Goal: Task Accomplishment & Management: Manage account settings

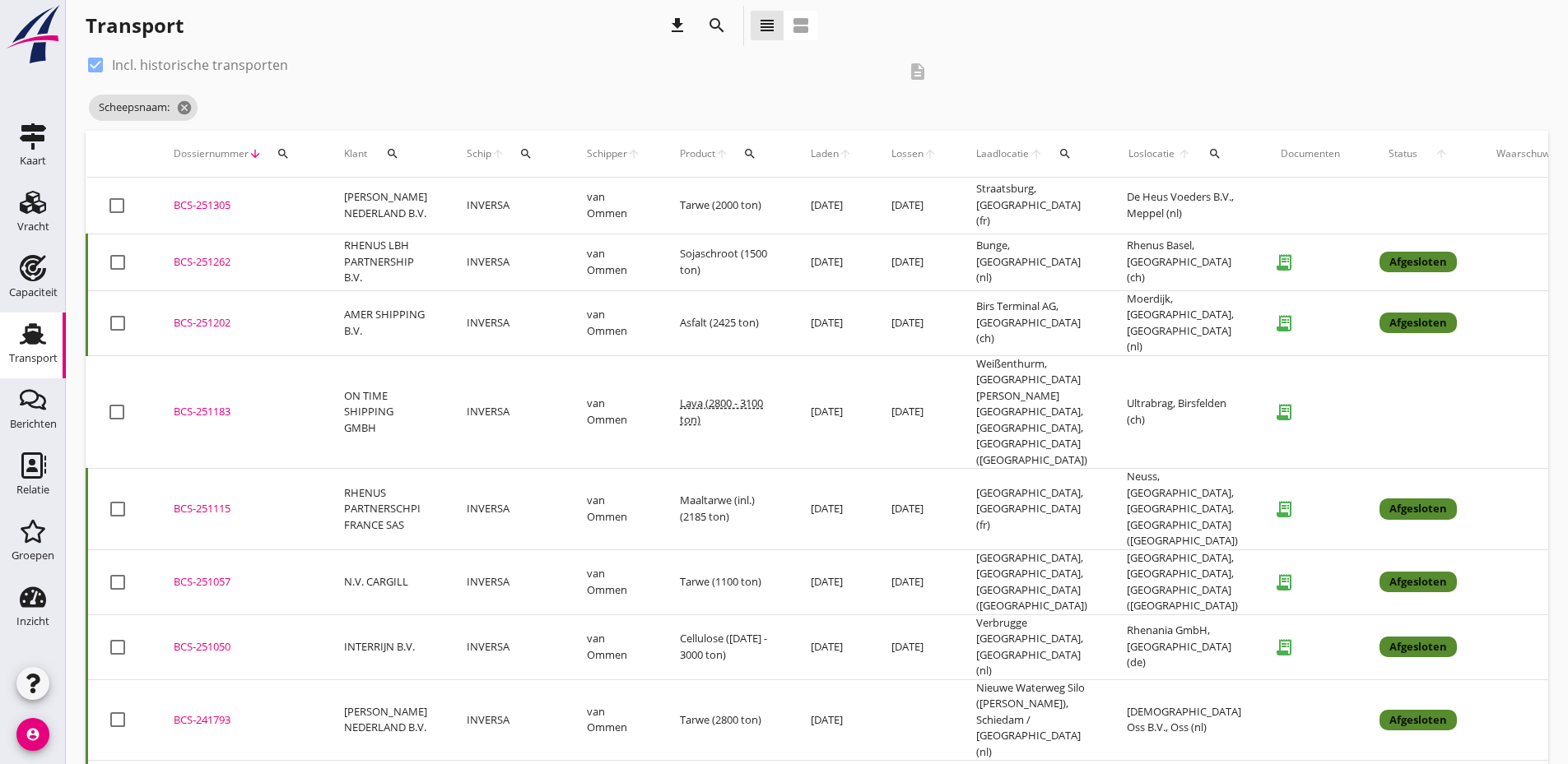
scroll to position [14, 0]
click at [37, 346] on icon "Transport" at bounding box center [33, 334] width 26 height 26
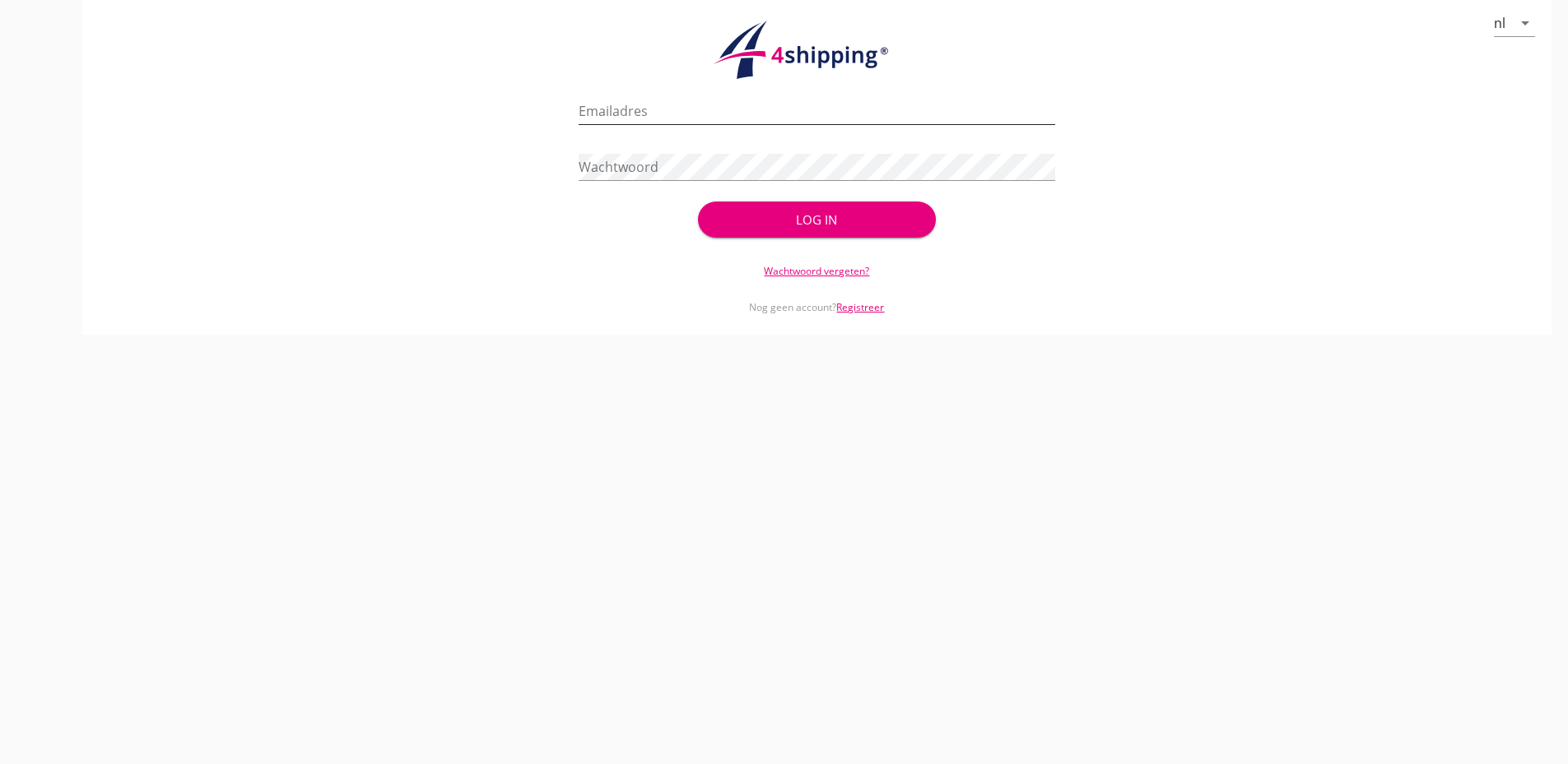
click at [670, 101] on input "Emailadres" at bounding box center [817, 111] width 477 height 26
type input "[EMAIL_ADDRESS][DOMAIN_NAME]"
click at [698, 201] on button "Log in" at bounding box center [817, 219] width 237 height 36
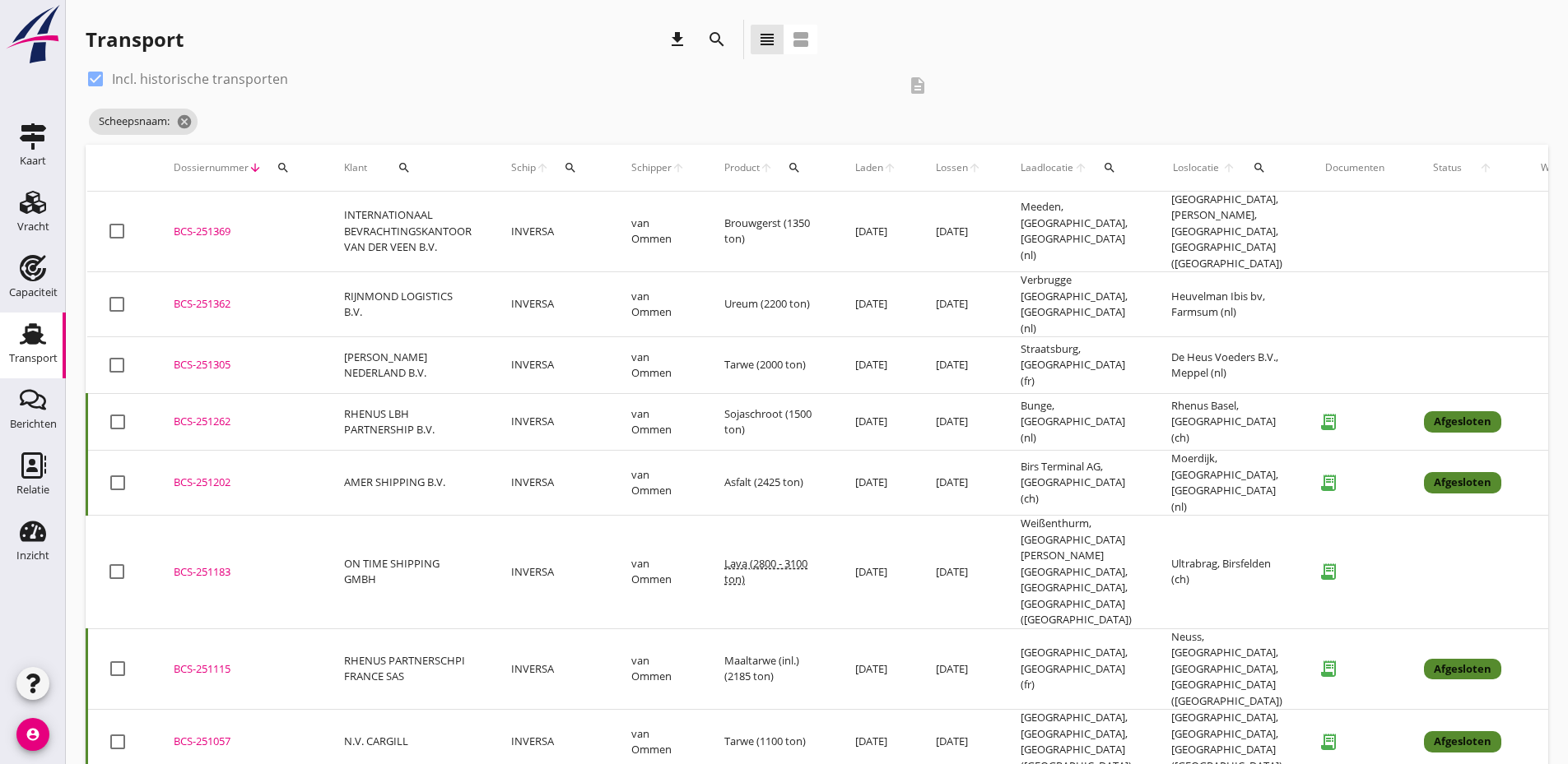
click at [274, 163] on div "search" at bounding box center [283, 168] width 30 height 13
click at [364, 223] on input "Zoeken op dossiernummer..." at bounding box center [361, 215] width 172 height 26
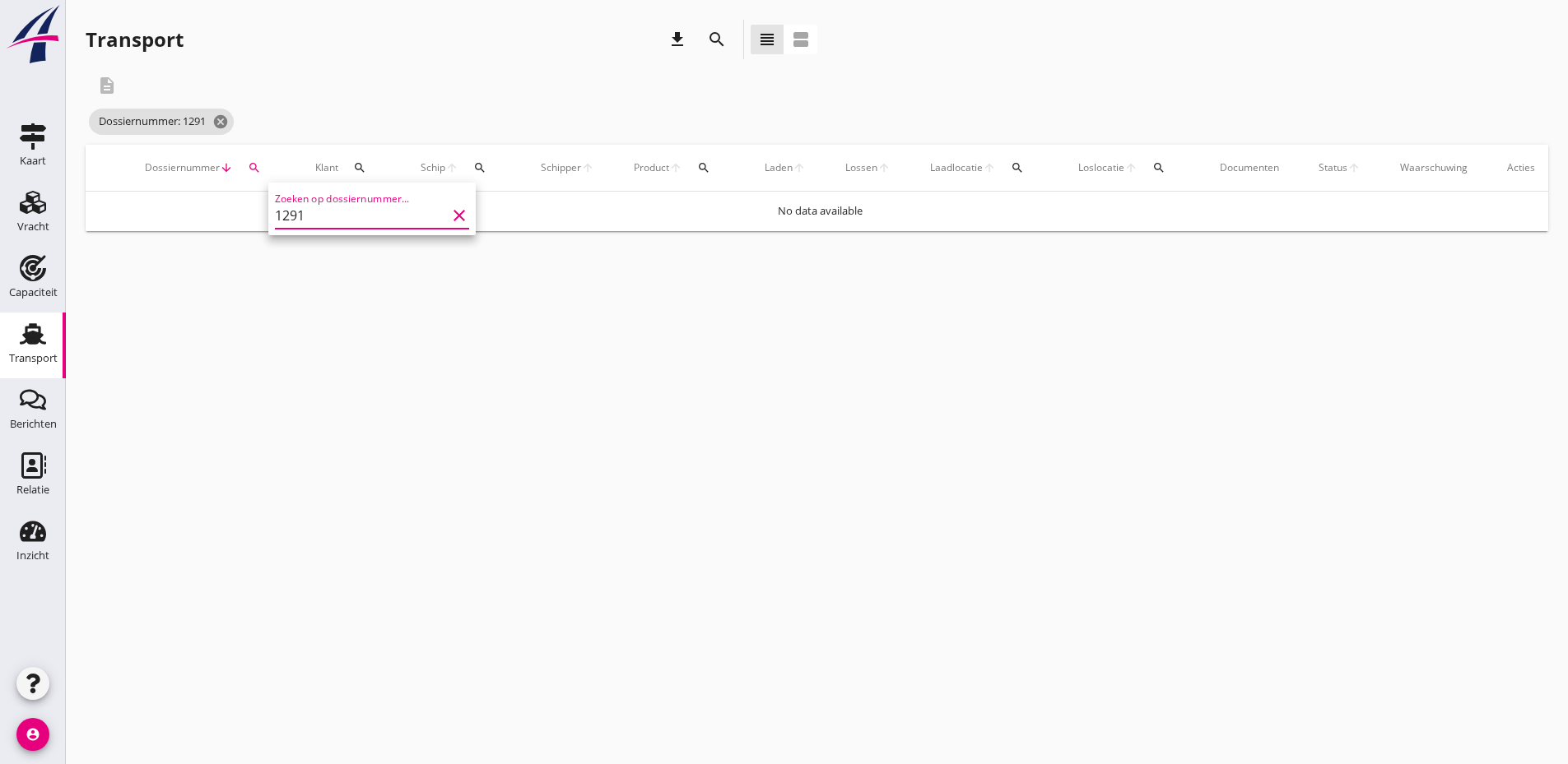
type input "1291"
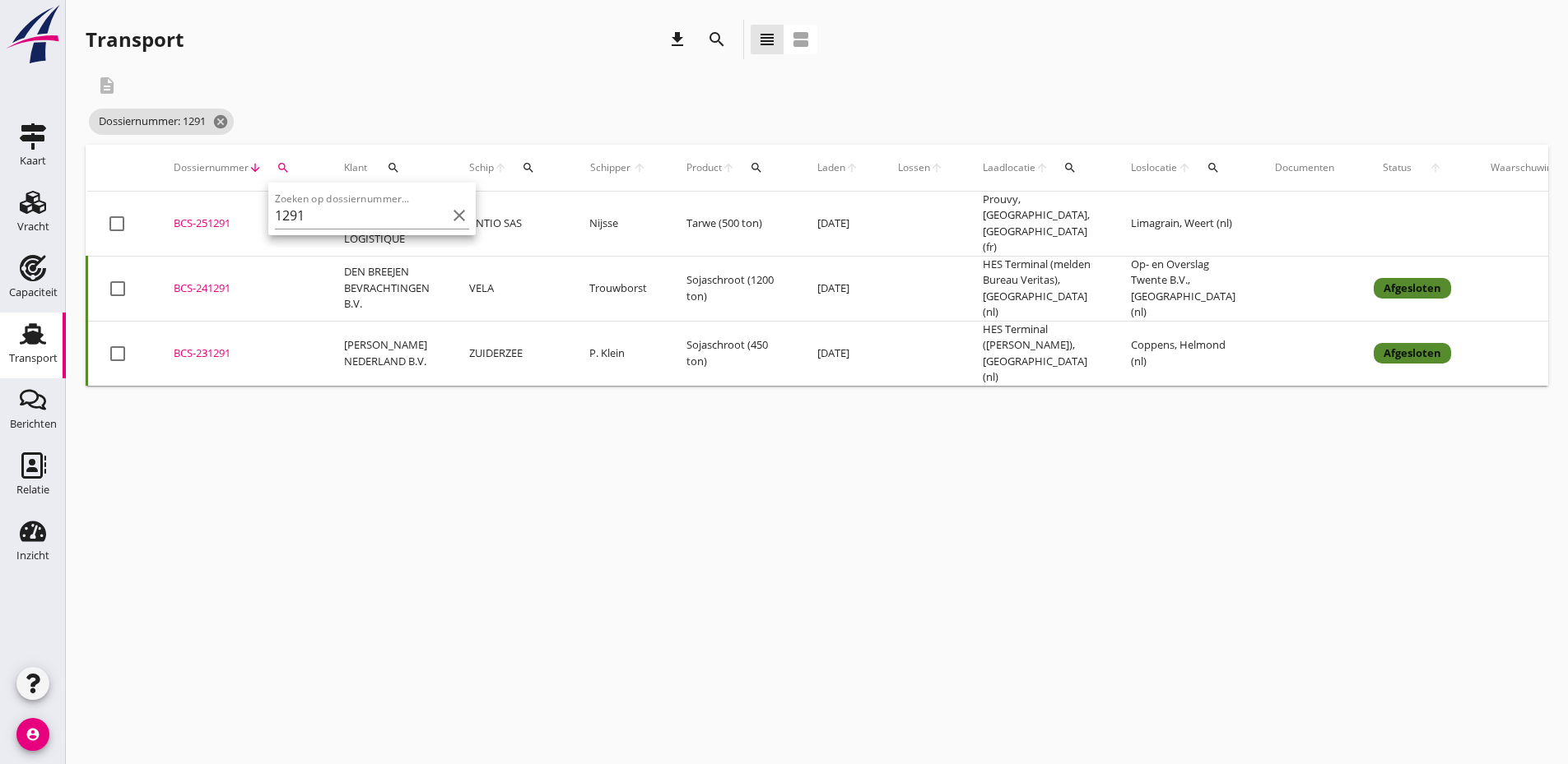
click at [195, 218] on div "BCS-251291" at bounding box center [238, 223] width 131 height 17
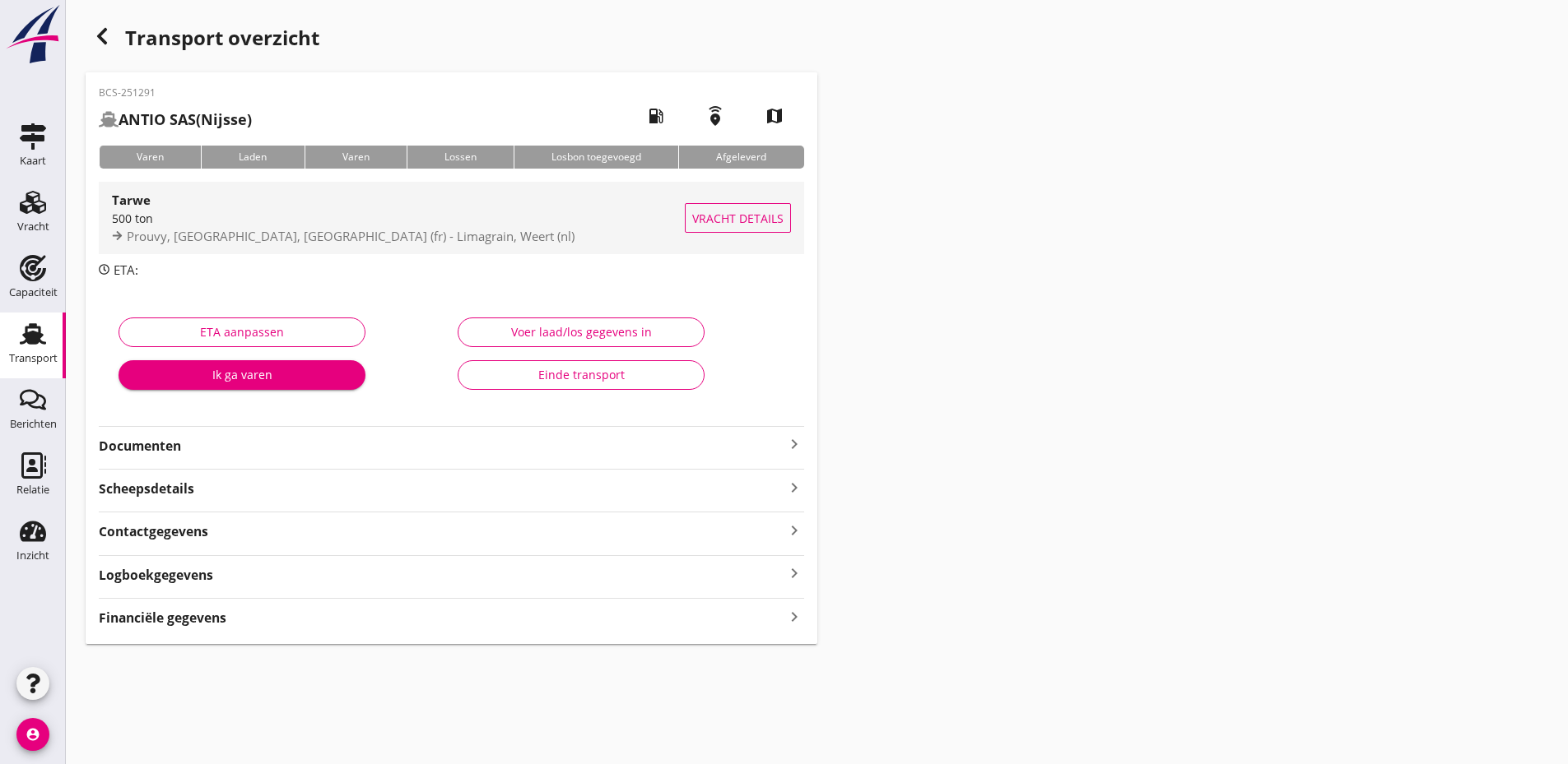
click at [338, 232] on span "Prouvy, [GEOGRAPHIC_DATA], [GEOGRAPHIC_DATA] (fr) - Limagrain, Weert (nl)" at bounding box center [350, 236] width 448 height 17
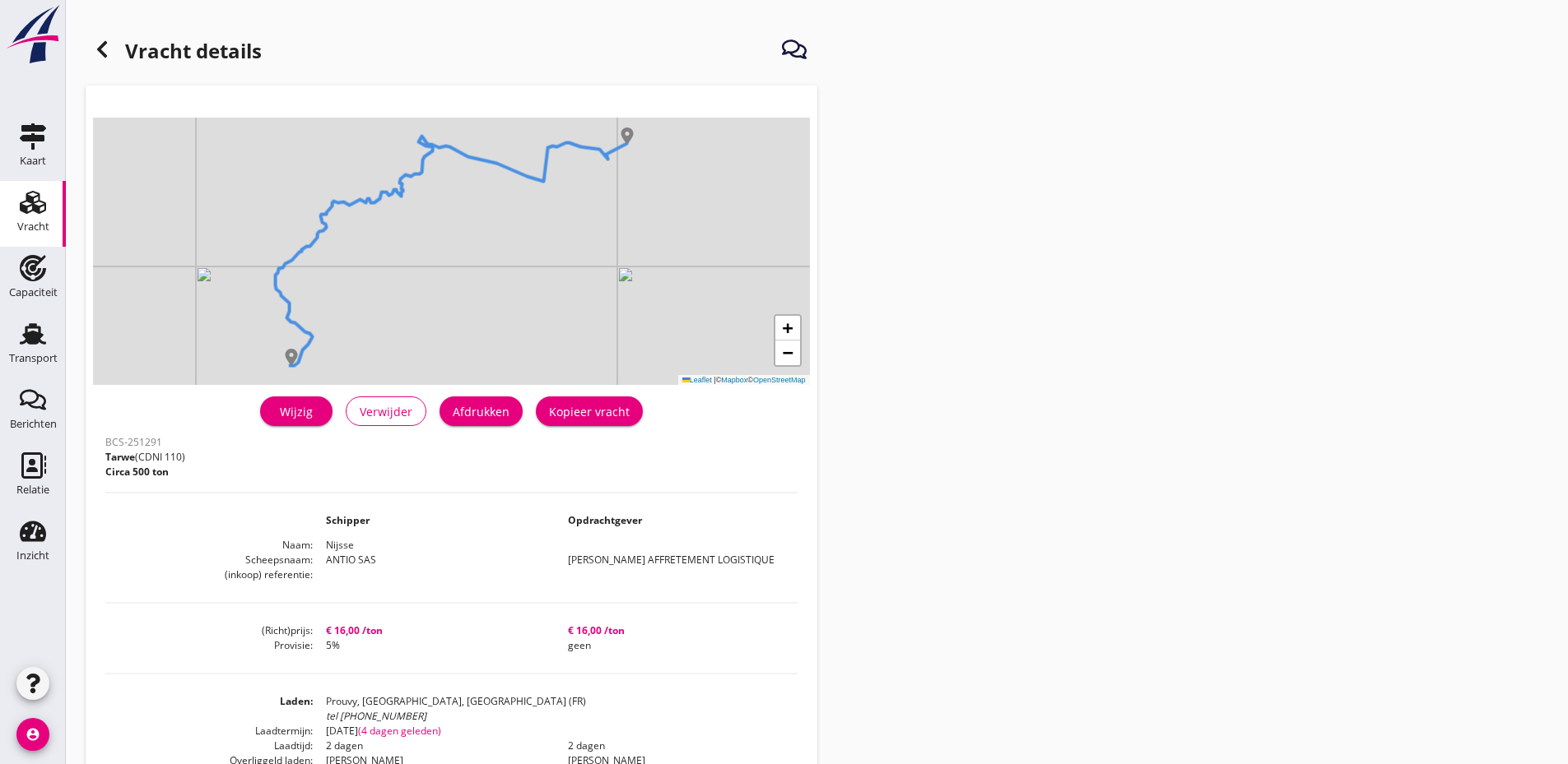
click at [105, 48] on icon at bounding box center [102, 50] width 20 height 20
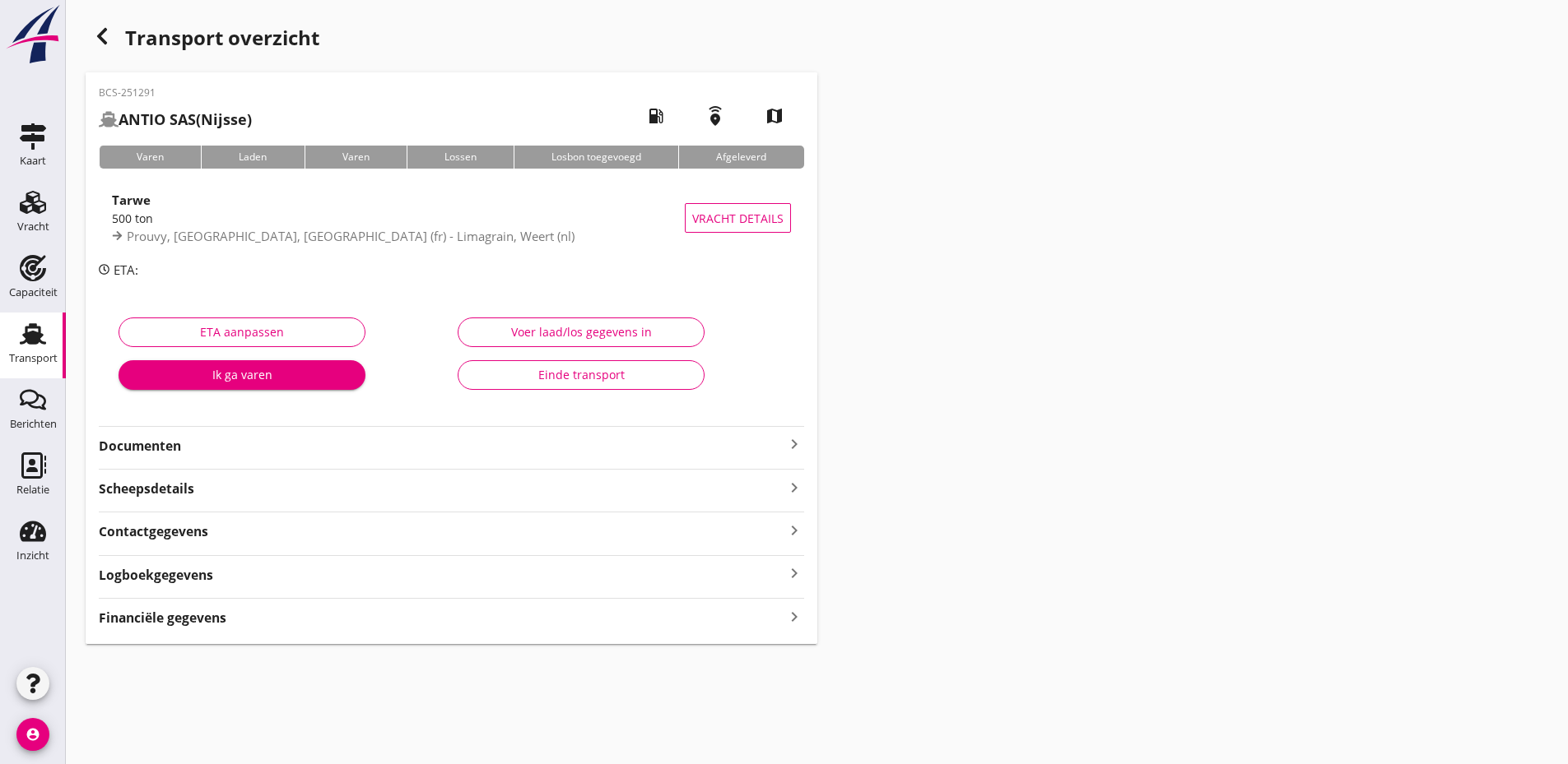
click at [512, 456] on div "BCS-251291 ANTIO SAS (Nijsse) local_gas_station emergency_share map Varen Laden…" at bounding box center [451, 358] width 731 height 572
click at [792, 443] on icon "keyboard_arrow_right" at bounding box center [794, 445] width 20 height 20
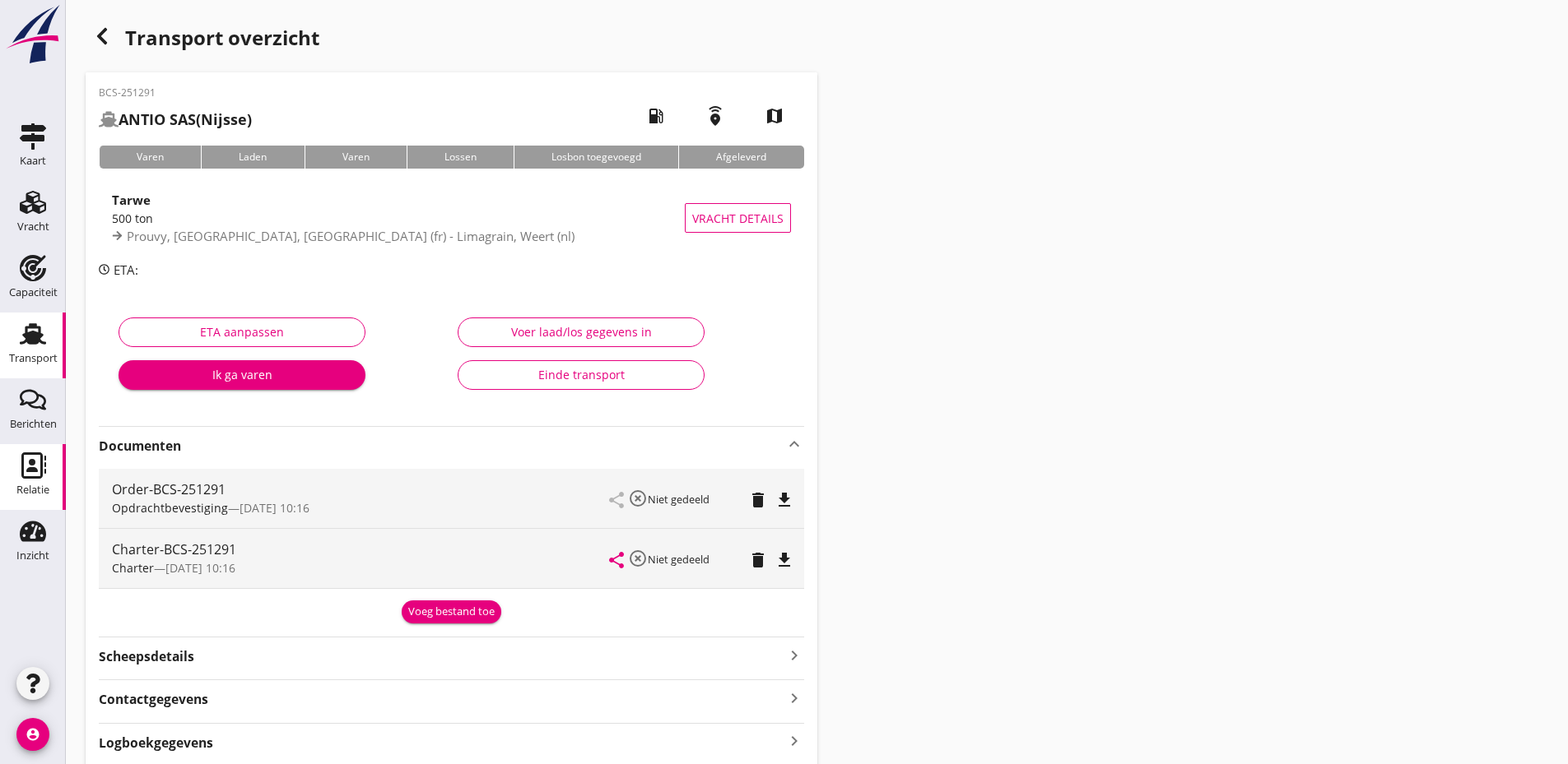
click at [28, 471] on use at bounding box center [33, 466] width 25 height 26
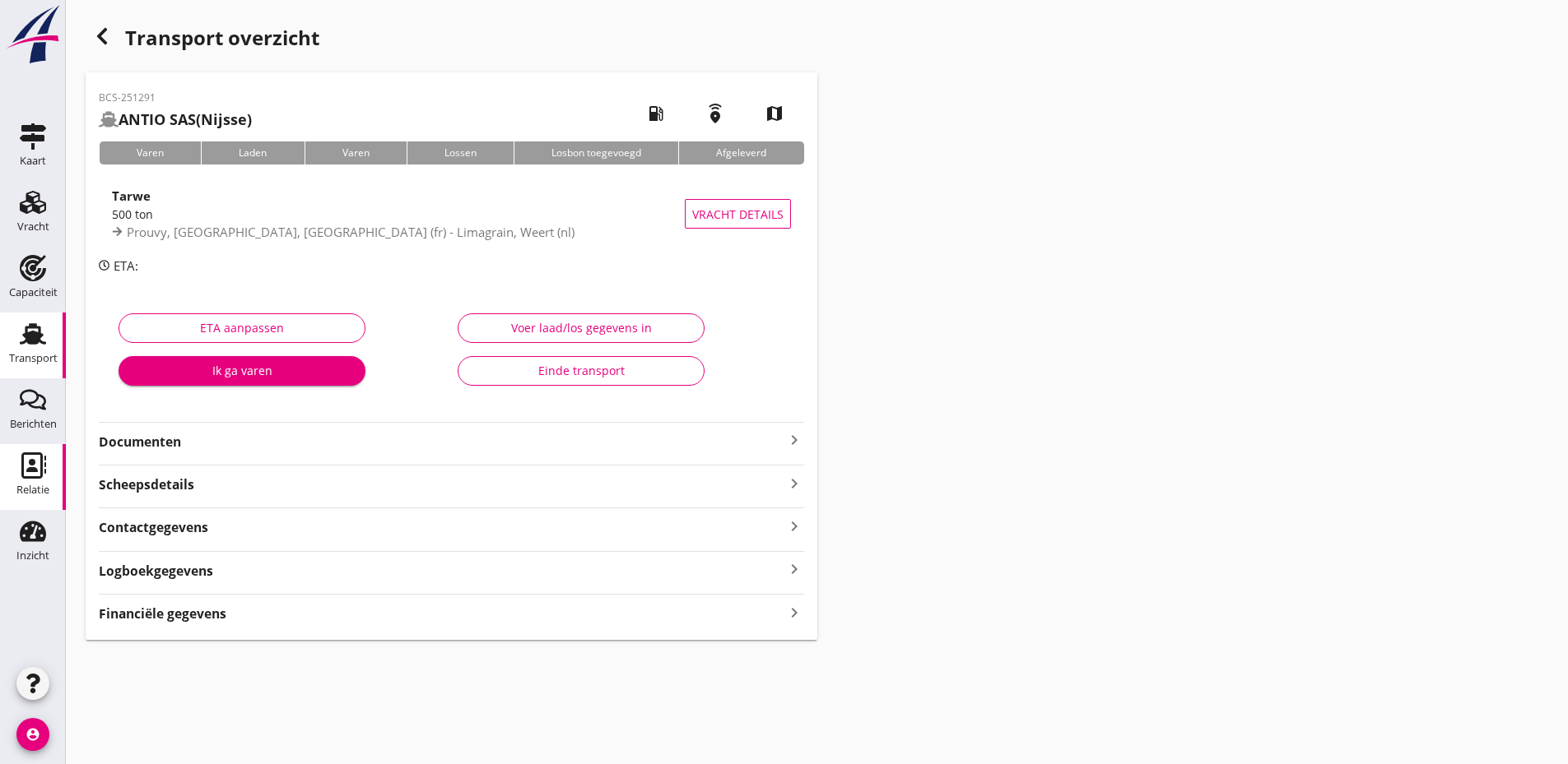
click at [40, 483] on div "Relatie" at bounding box center [33, 490] width 33 height 23
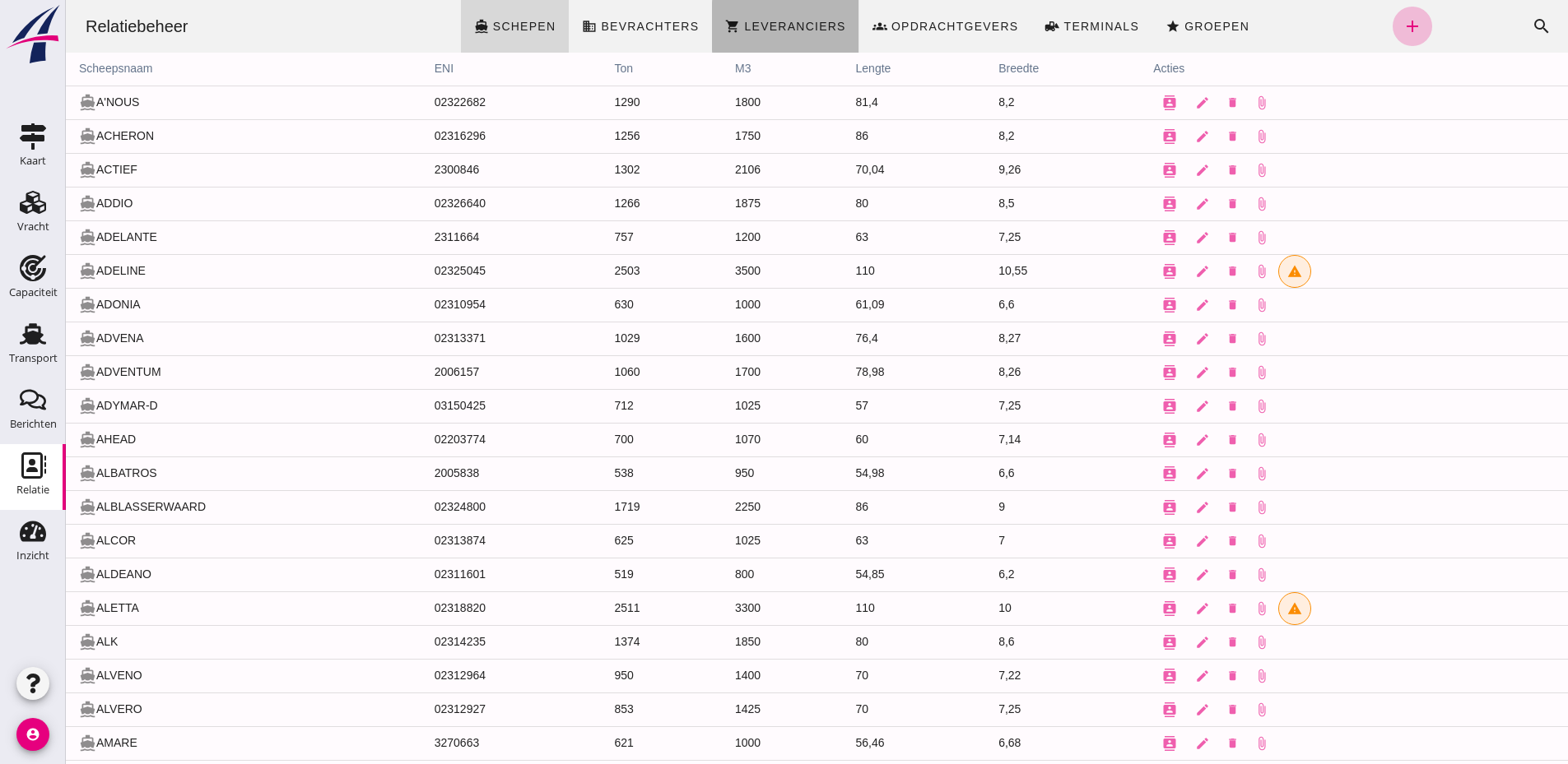
click at [755, 15] on link "shopping_cart Leveranciers" at bounding box center [785, 26] width 147 height 53
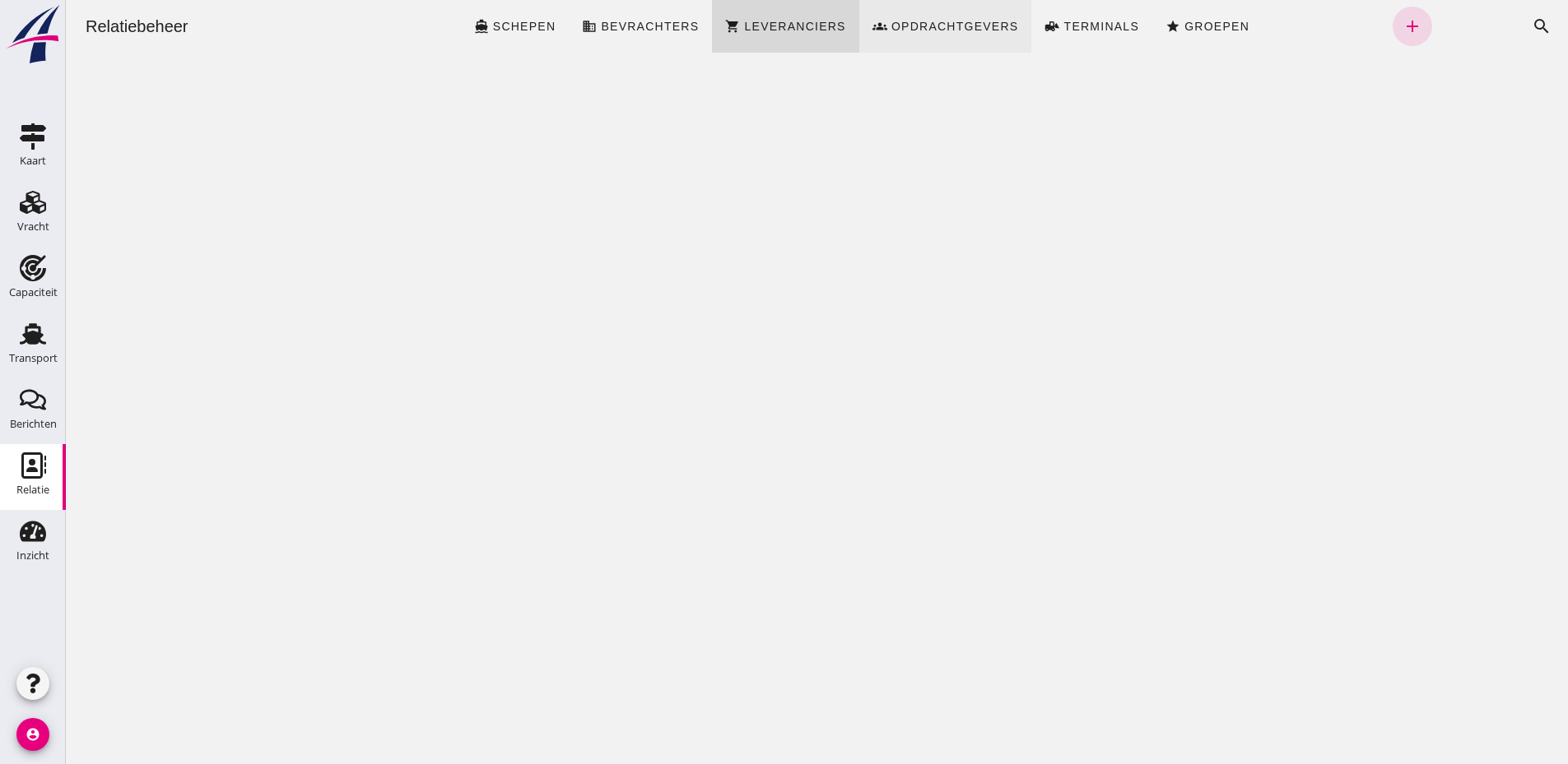
click at [963, 19] on span "groups Opdrachtgevers" at bounding box center [946, 26] width 147 height 15
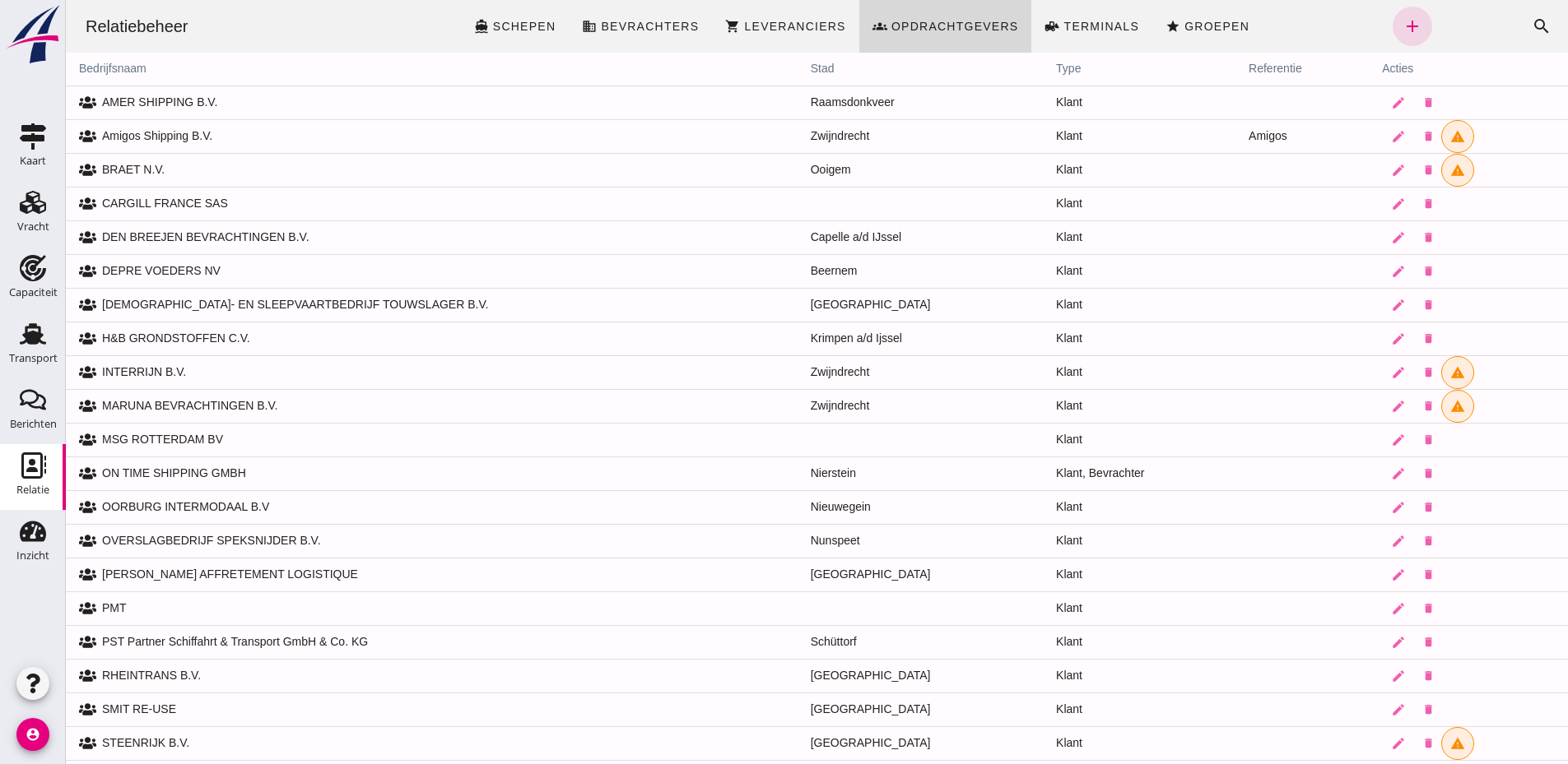
click at [261, 572] on td "[PERSON_NAME] AFFRETEMENT LOGISTIQUE" at bounding box center [431, 574] width 731 height 34
click at [91, 572] on icon at bounding box center [87, 575] width 17 height 12
click at [1042, 572] on td "Klant" at bounding box center [1138, 574] width 193 height 34
click at [1388, 564] on link "edit" at bounding box center [1397, 574] width 33 height 33
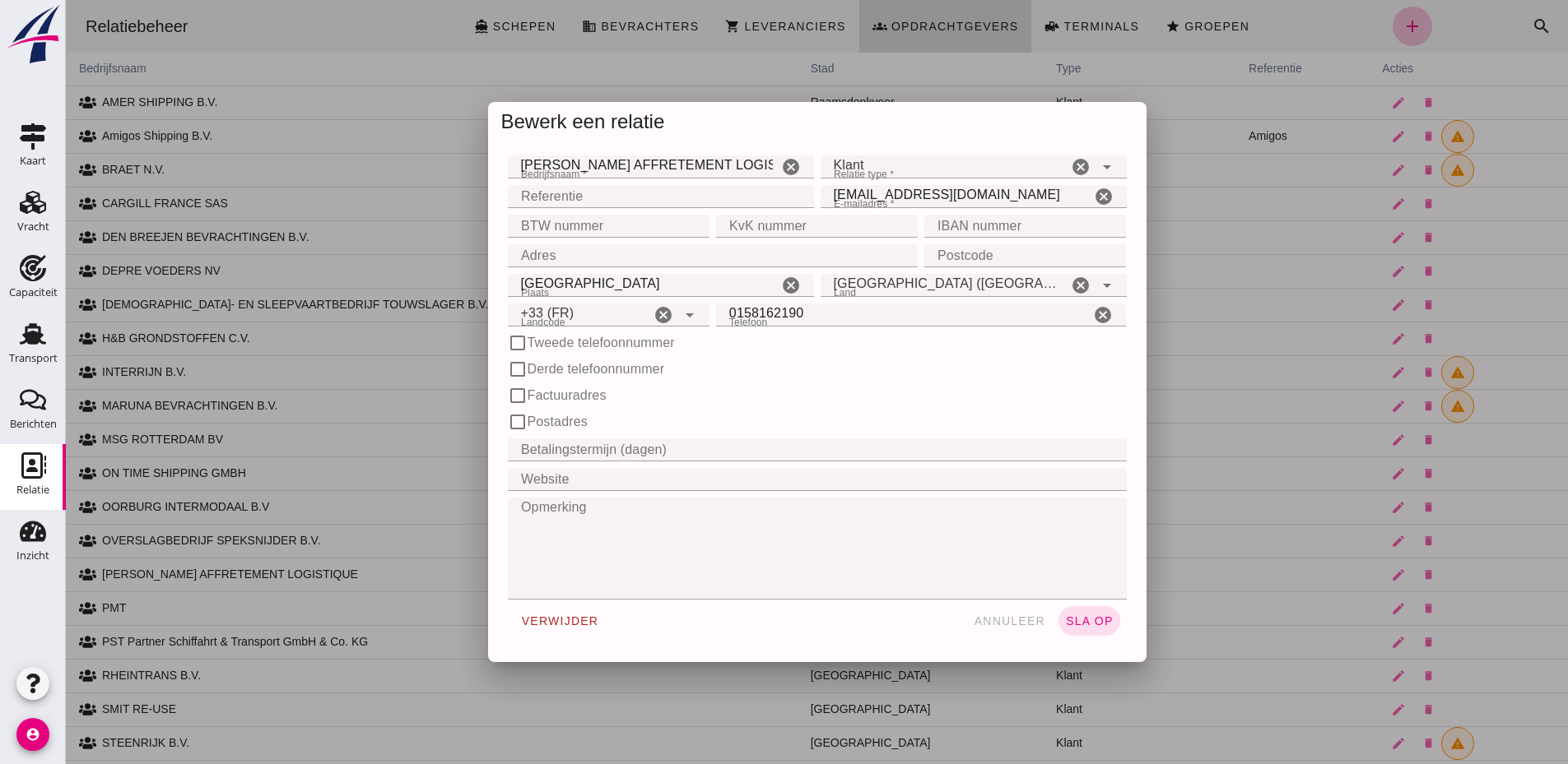
type input "+33 (FR)"
drag, startPoint x: 992, startPoint y: 187, endPoint x: 825, endPoint y: 185, distance: 167.0
click at [825, 186] on input "[EMAIL_ADDRESS][DOMAIN_NAME]" at bounding box center [956, 196] width 270 height 23
click at [1003, 628] on span "annuleer" at bounding box center [1008, 620] width 73 height 13
